Goal: Task Accomplishment & Management: Use online tool/utility

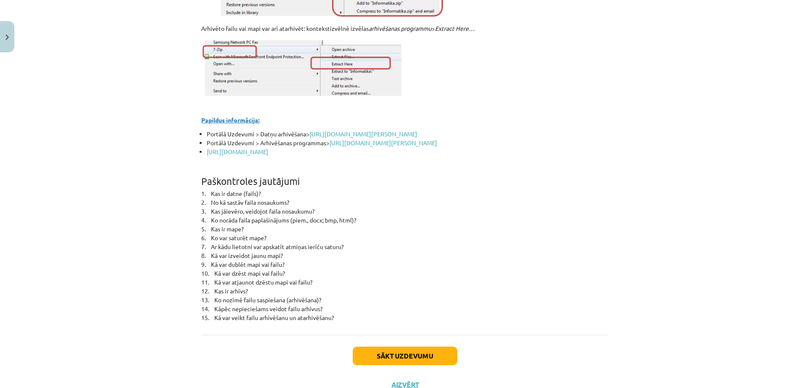
scroll to position [3655, 0]
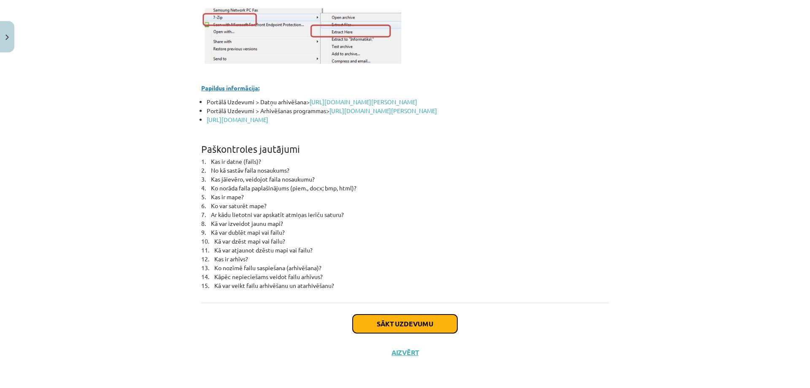
click at [402, 322] on button "Sākt uzdevumu" at bounding box center [405, 323] width 105 height 19
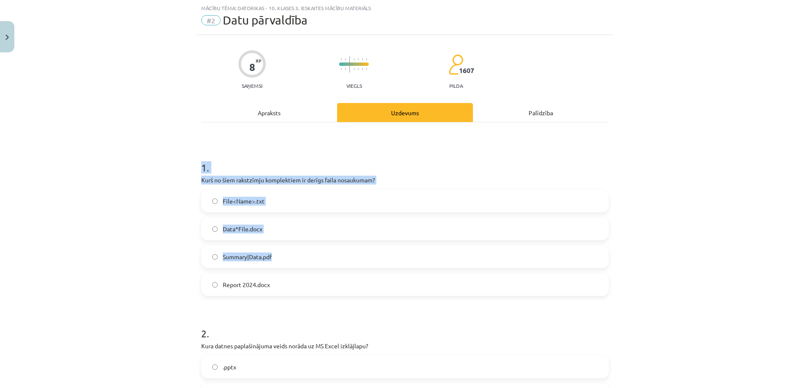
scroll to position [359, 0]
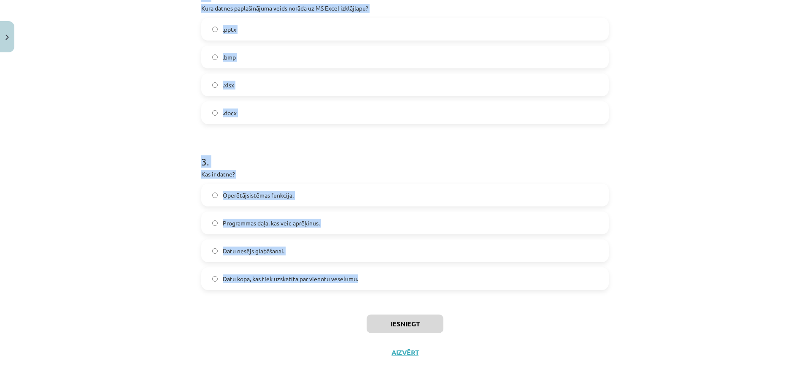
drag, startPoint x: 191, startPoint y: 145, endPoint x: 374, endPoint y: 277, distance: 226.1
click at [374, 277] on div "Mācību tēma: Datorikas - 10. klases 3. ieskaites mācību materiāls #2 Datu pārva…" at bounding box center [405, 194] width 810 height 388
copy form "1 . Kurš no šiem rakstzīmju komplektiem ir [PERSON_NAME] nosaukumam? File<Name>…"
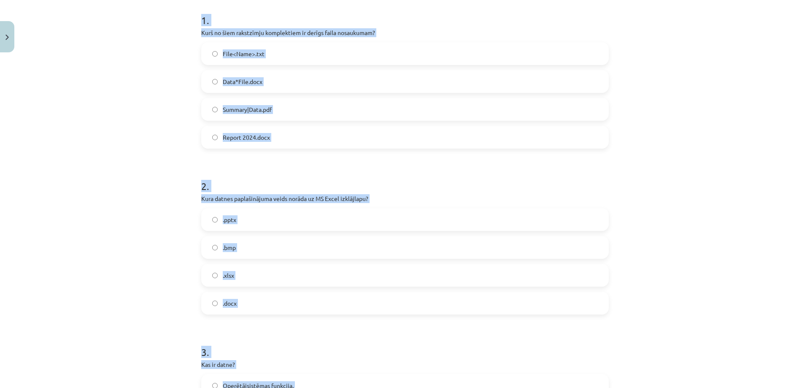
scroll to position [63, 0]
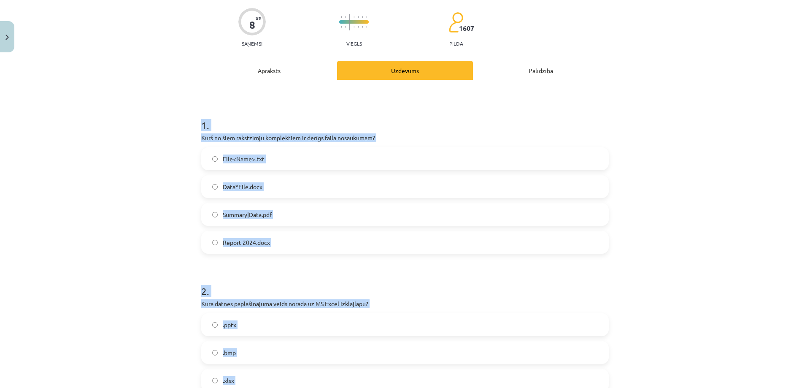
click at [162, 218] on div "Mācību tēma: Datorikas - 10. klases 3. ieskaites mācību materiāls #2 Datu pārva…" at bounding box center [405, 194] width 810 height 388
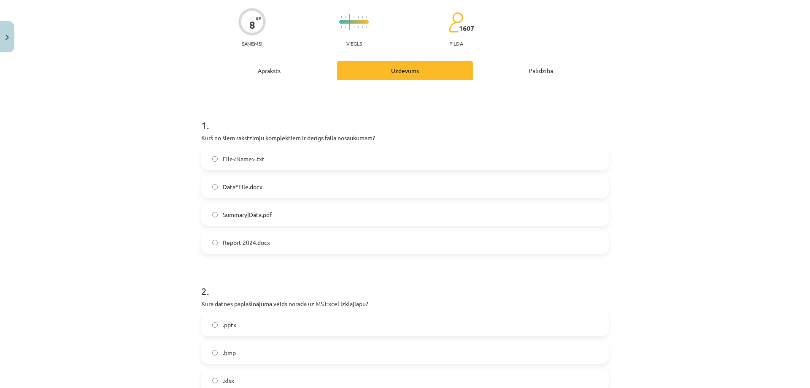
click at [245, 246] on span "Report 2024.docx" at bounding box center [246, 242] width 47 height 9
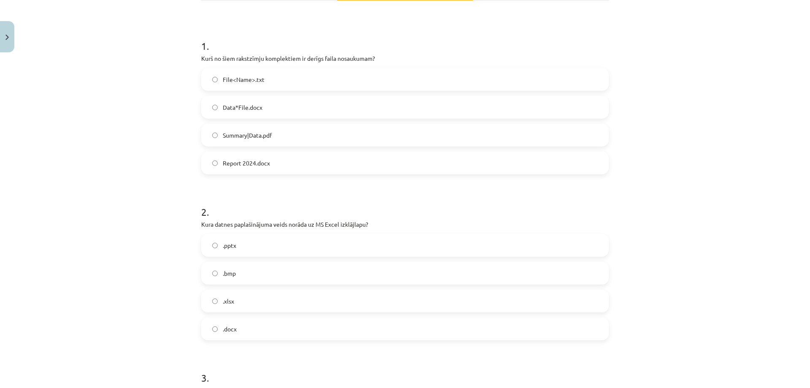
scroll to position [162, 0]
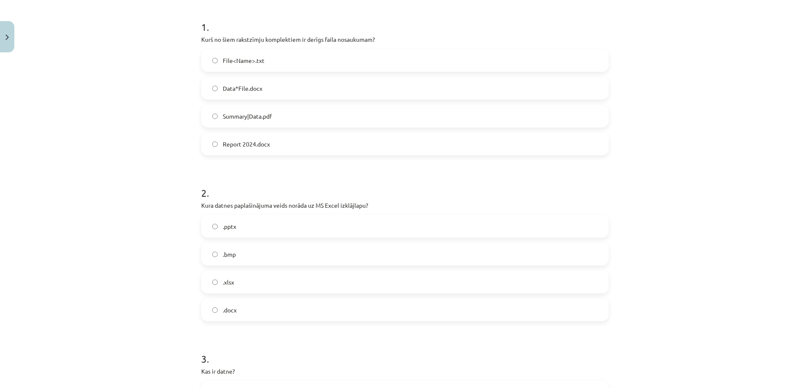
click at [238, 284] on label ".xlsx" at bounding box center [405, 281] width 406 height 21
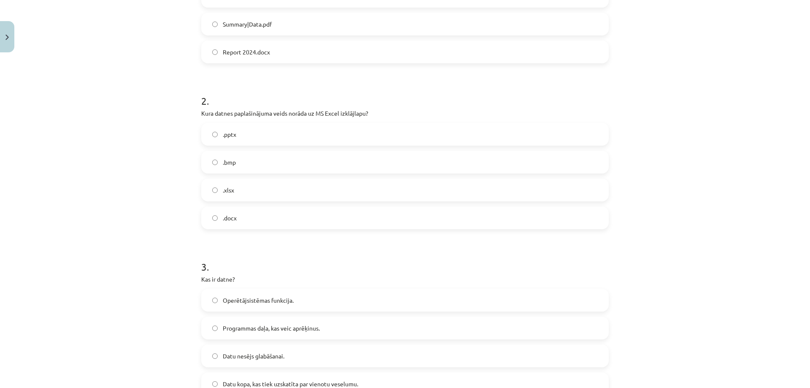
scroll to position [359, 0]
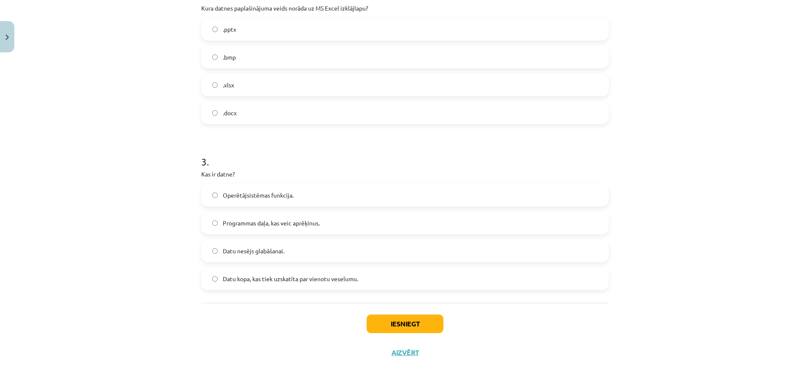
click at [254, 278] on span "Datu kopa, kas tiek uzskatīta par vienotu veselumu." at bounding box center [290, 278] width 135 height 9
click at [383, 322] on button "Iesniegt" at bounding box center [405, 323] width 77 height 19
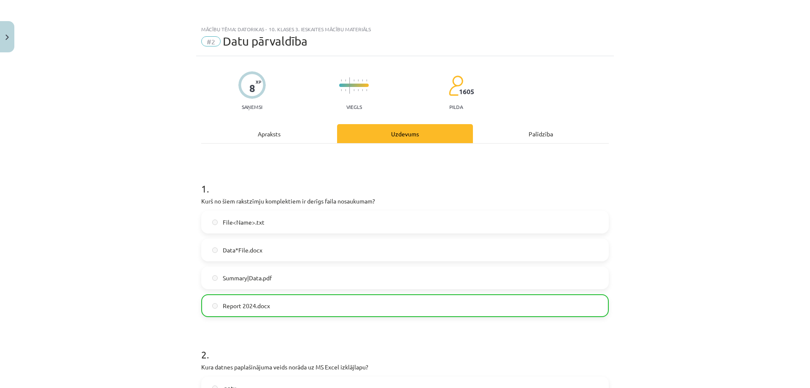
scroll to position [386, 0]
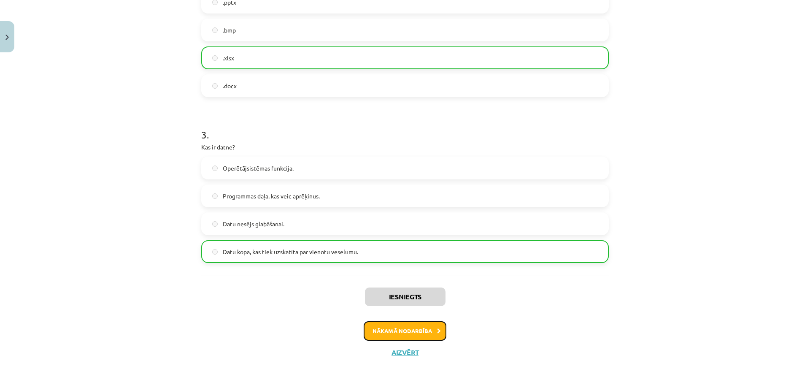
click at [430, 325] on button "Nākamā nodarbība" at bounding box center [405, 330] width 83 height 19
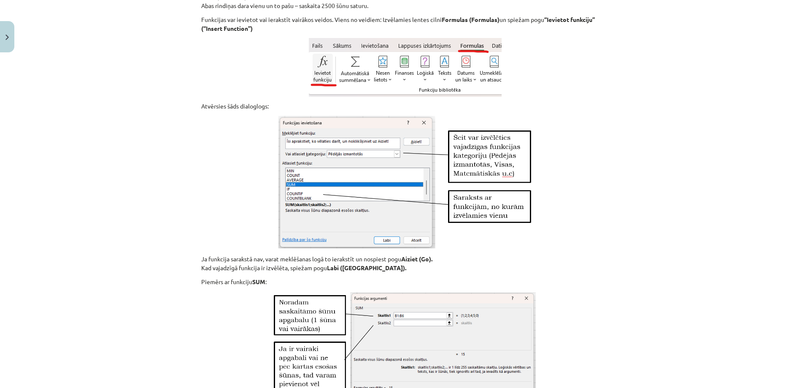
scroll to position [3623, 0]
